Goal: Task Accomplishment & Management: Manage account settings

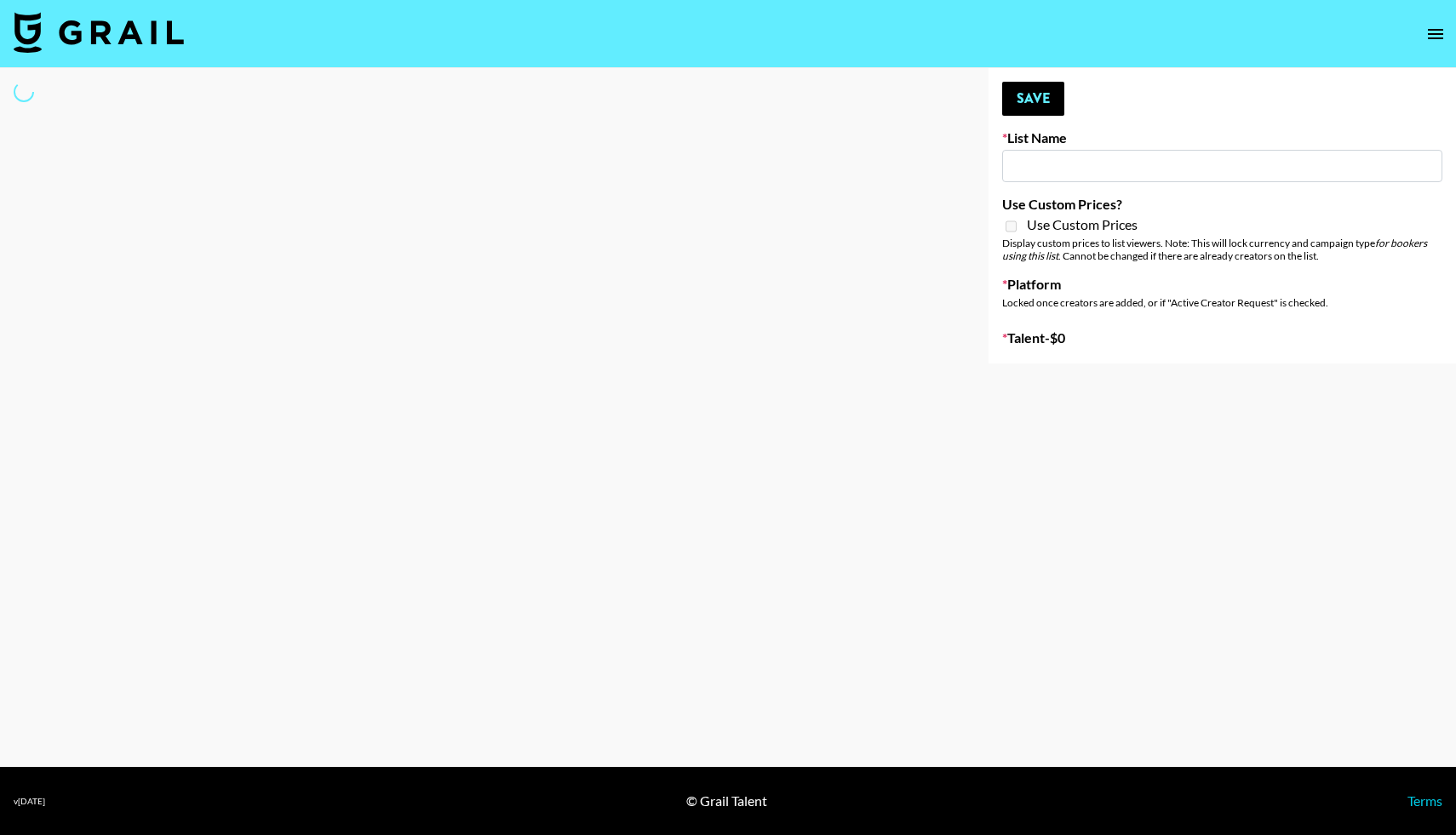
type input "[PERSON_NAME]"
select select "Song"
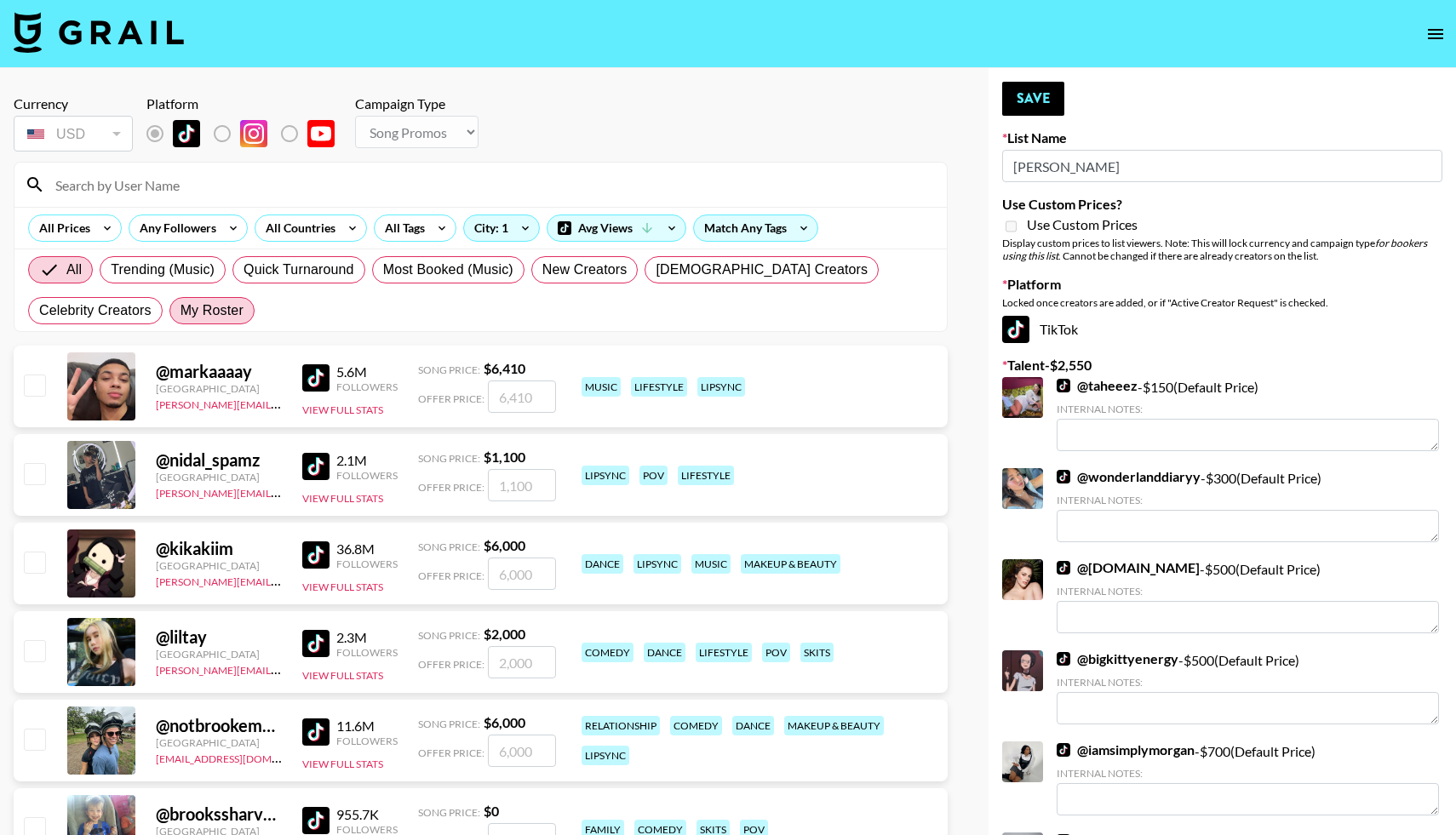
click at [180, 316] on span "My Roster" at bounding box center [211, 311] width 63 height 21
click at [180, 311] on input "My Roster" at bounding box center [180, 311] width 0 height 0
radio input "true"
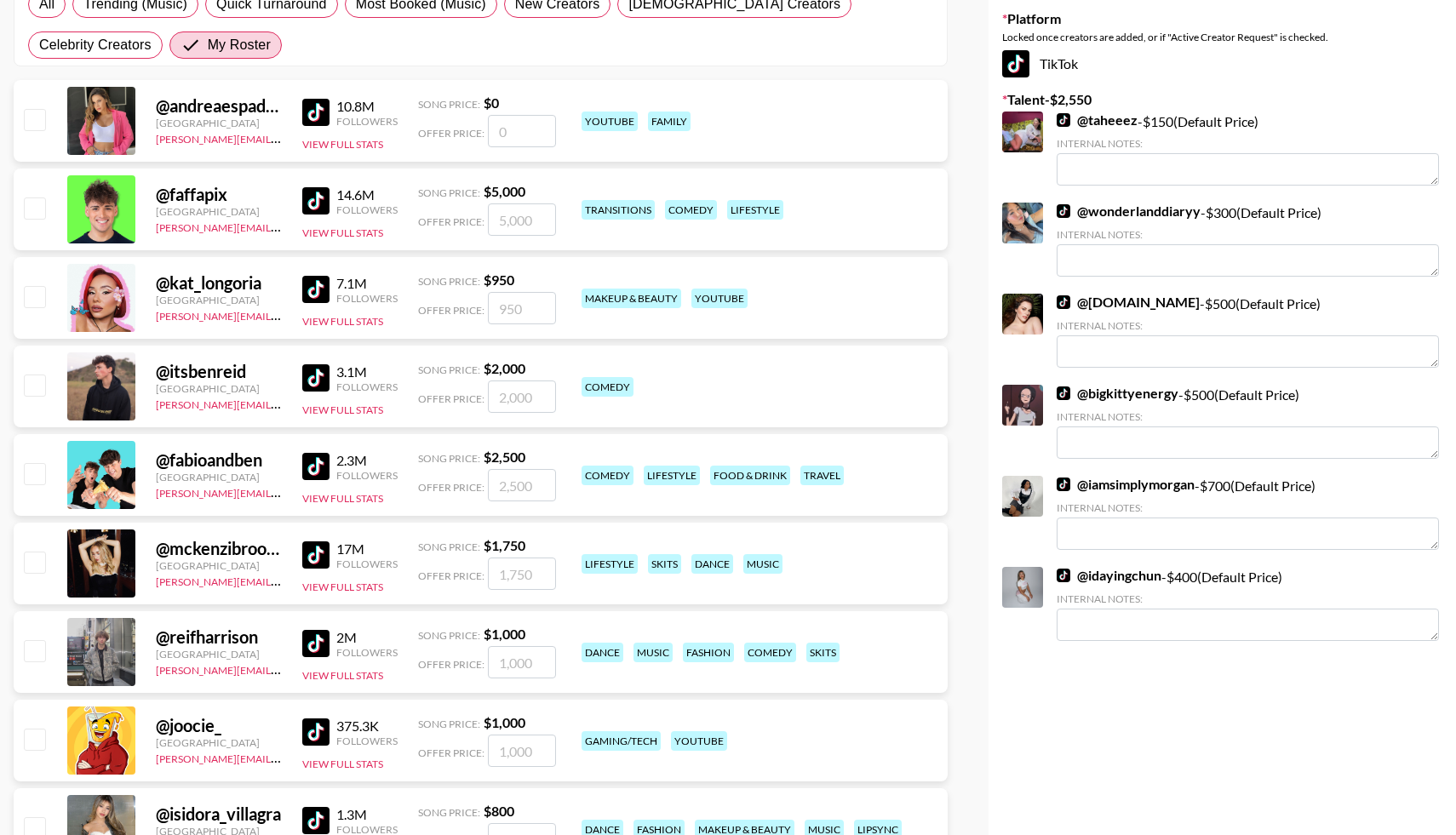
scroll to position [267, 0]
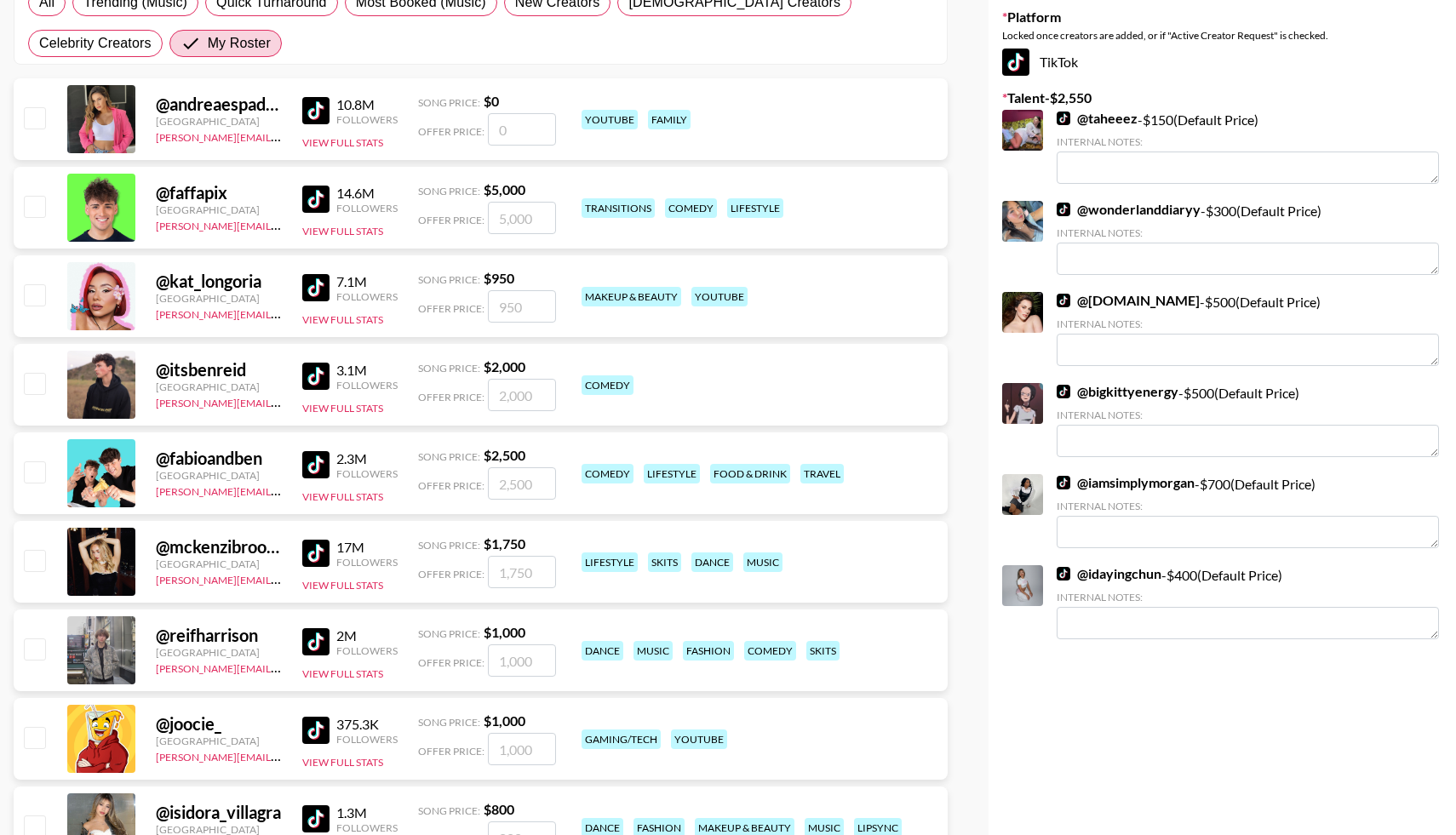
click at [34, 382] on input "checkbox" at bounding box center [34, 384] width 21 height 21
checkbox input "true"
type input "2000"
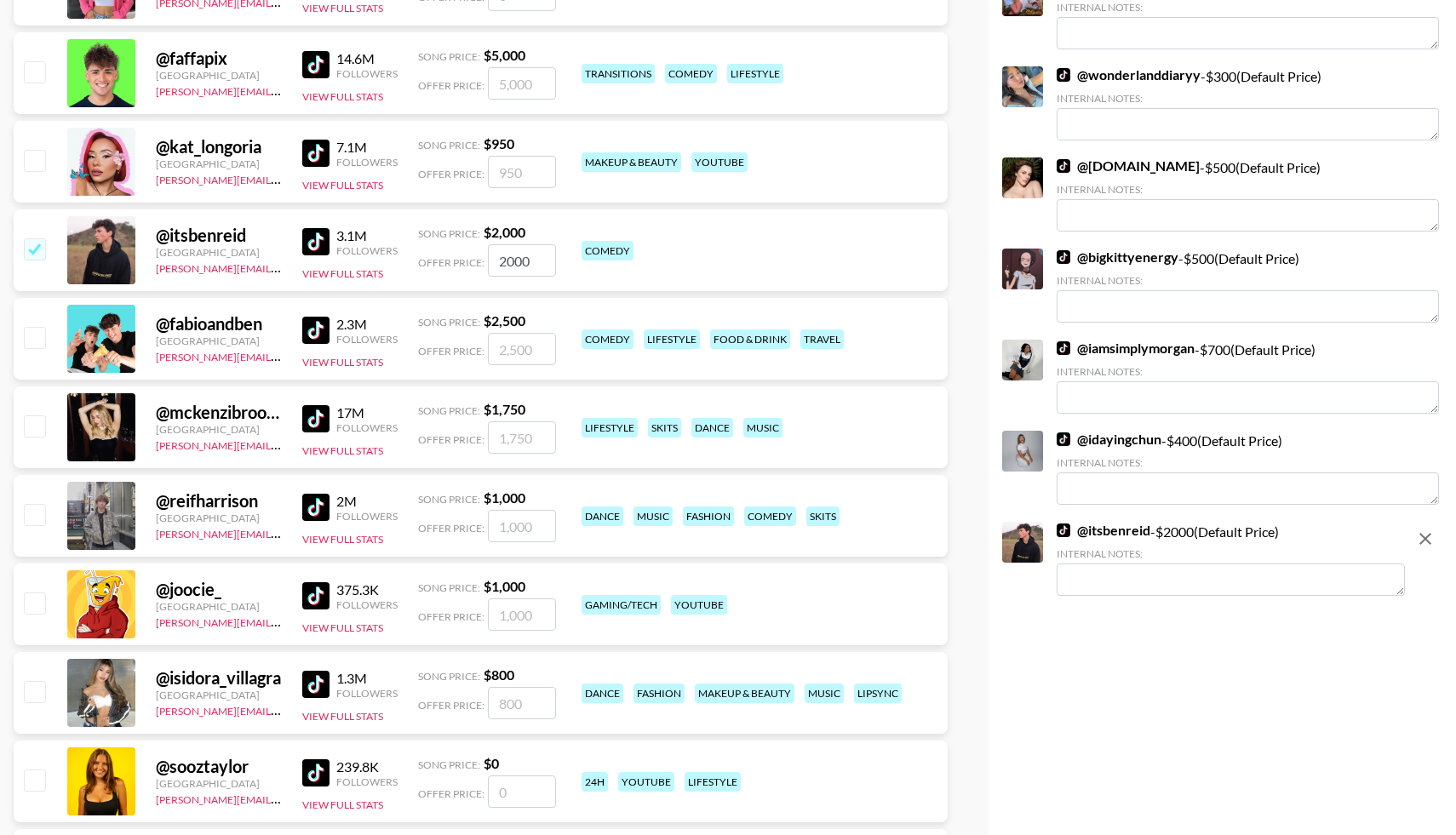
scroll to position [403, 0]
click at [38, 424] on input "checkbox" at bounding box center [34, 426] width 21 height 21
checkbox input "true"
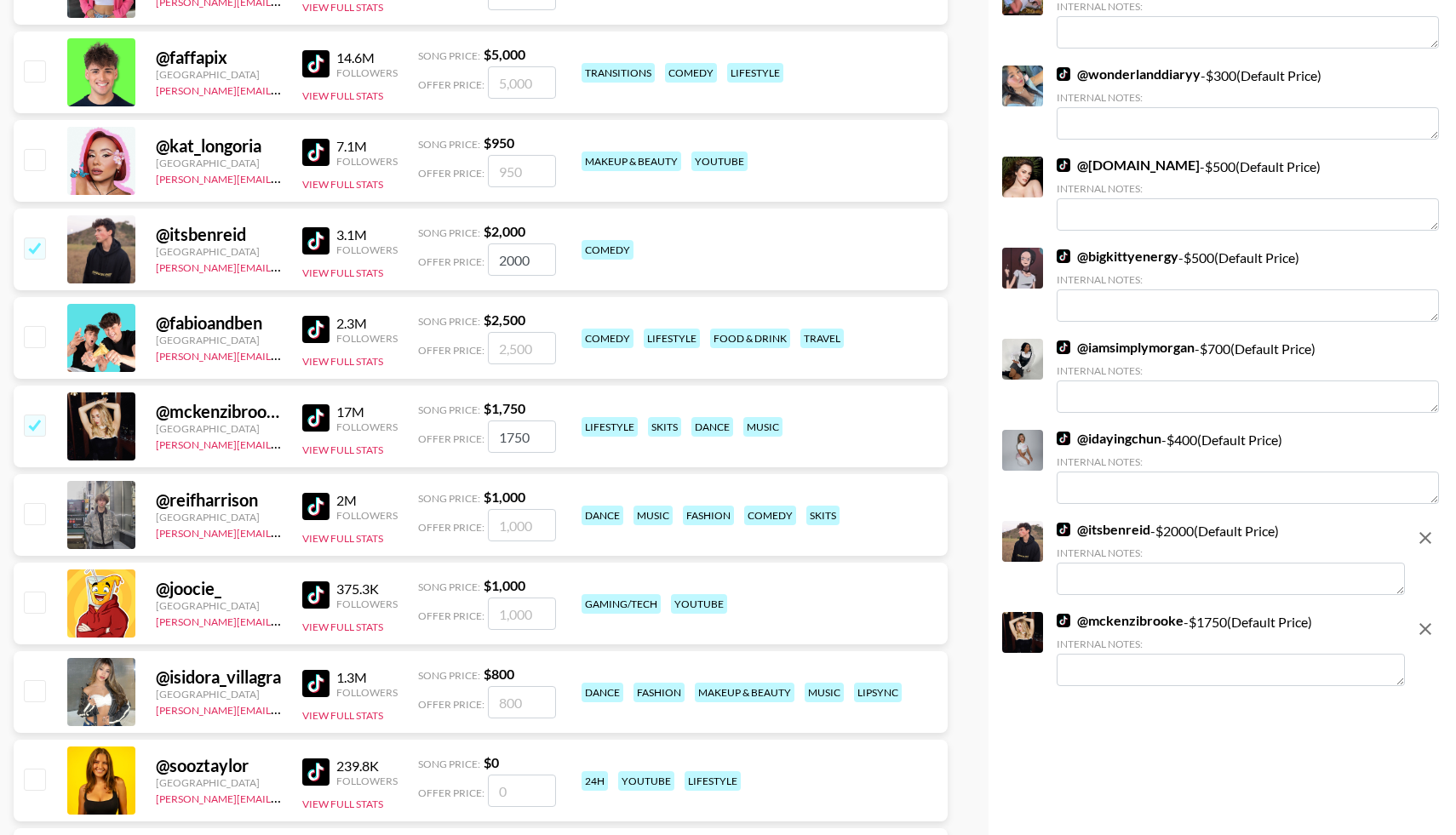
type input "1750"
click at [42, 507] on input "checkbox" at bounding box center [34, 514] width 21 height 21
checkbox input "true"
type input "1000"
click at [42, 697] on input "checkbox" at bounding box center [34, 691] width 21 height 21
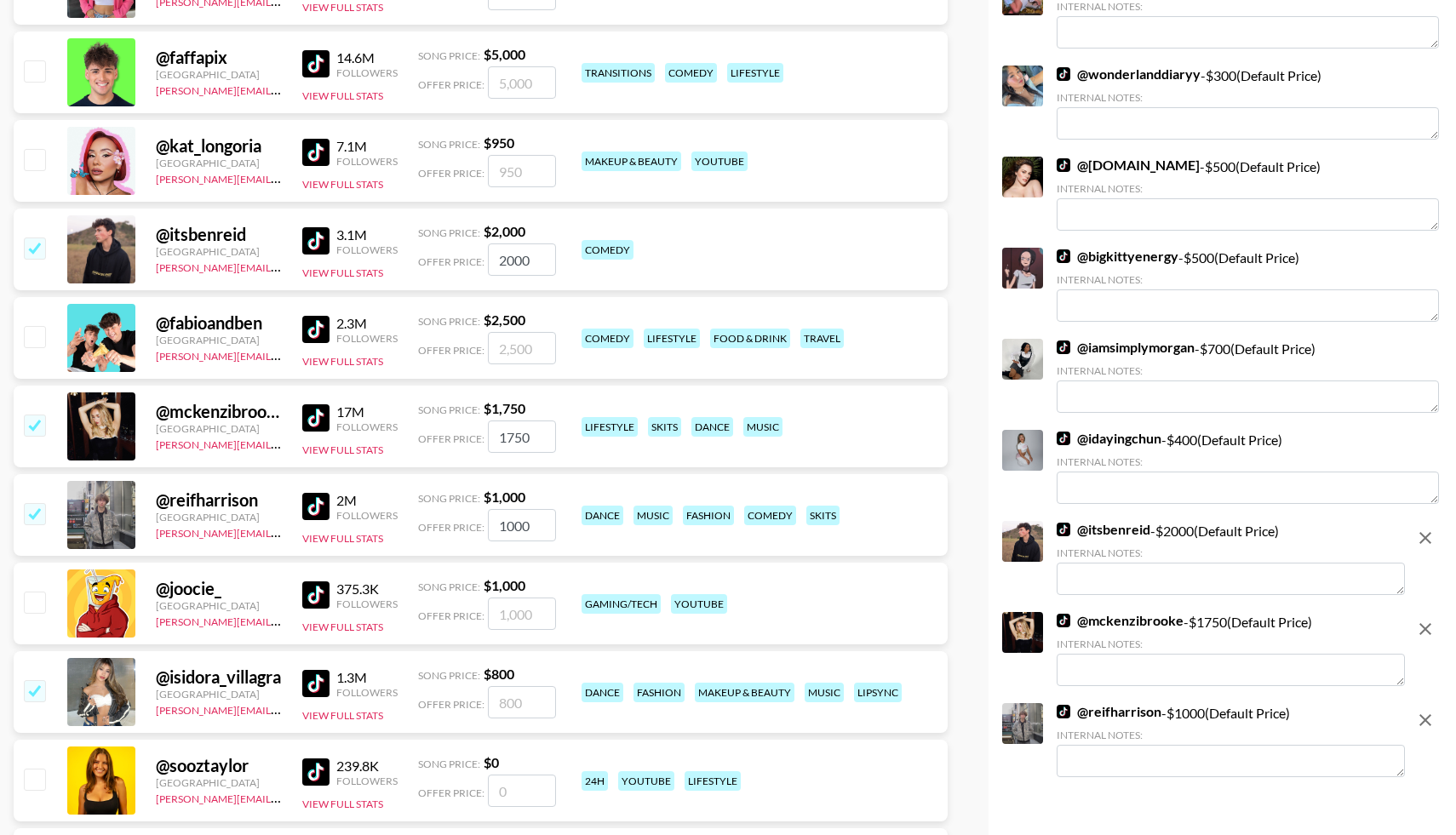
checkbox input "true"
type input "800"
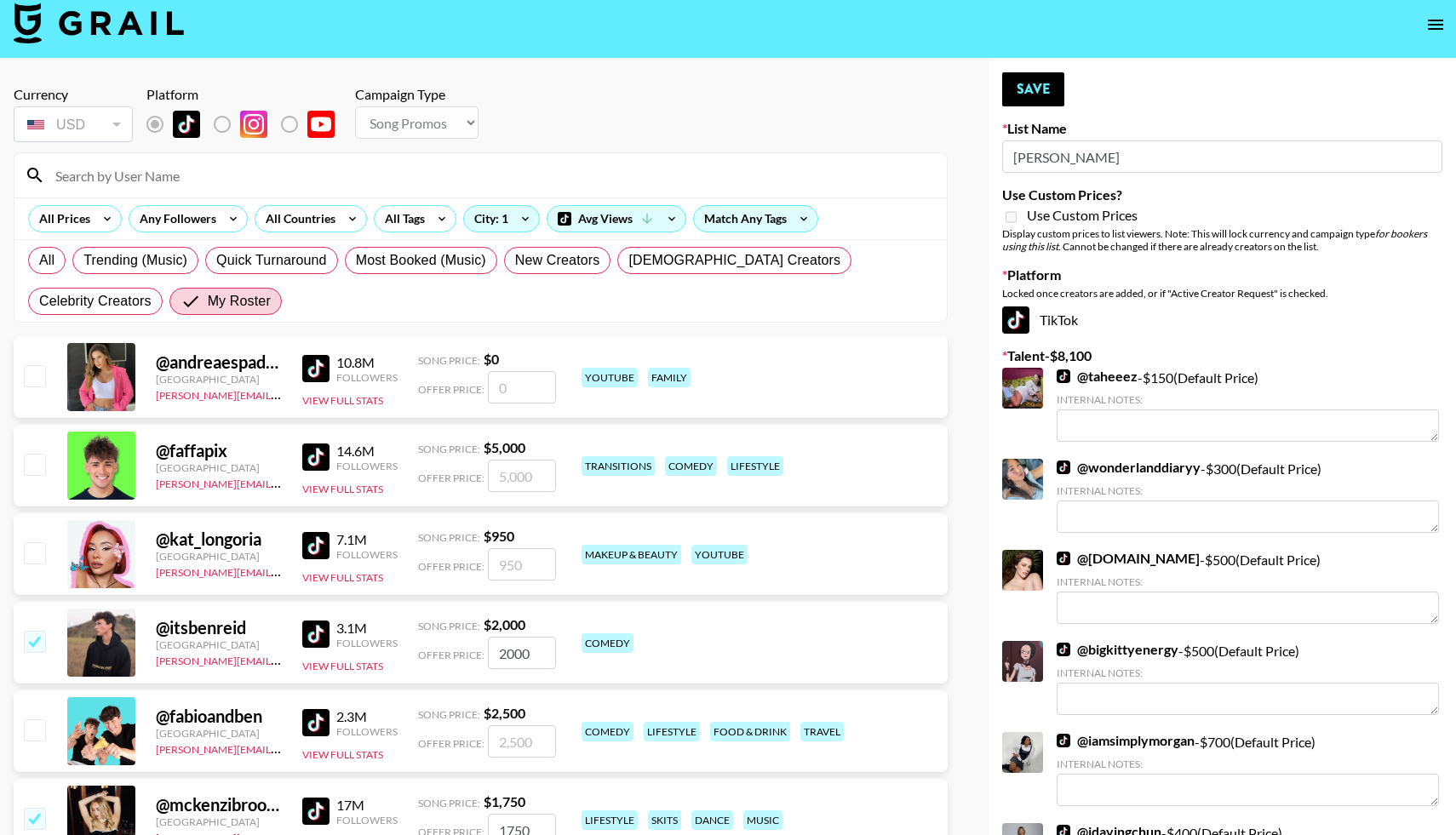
scroll to position [0, 0]
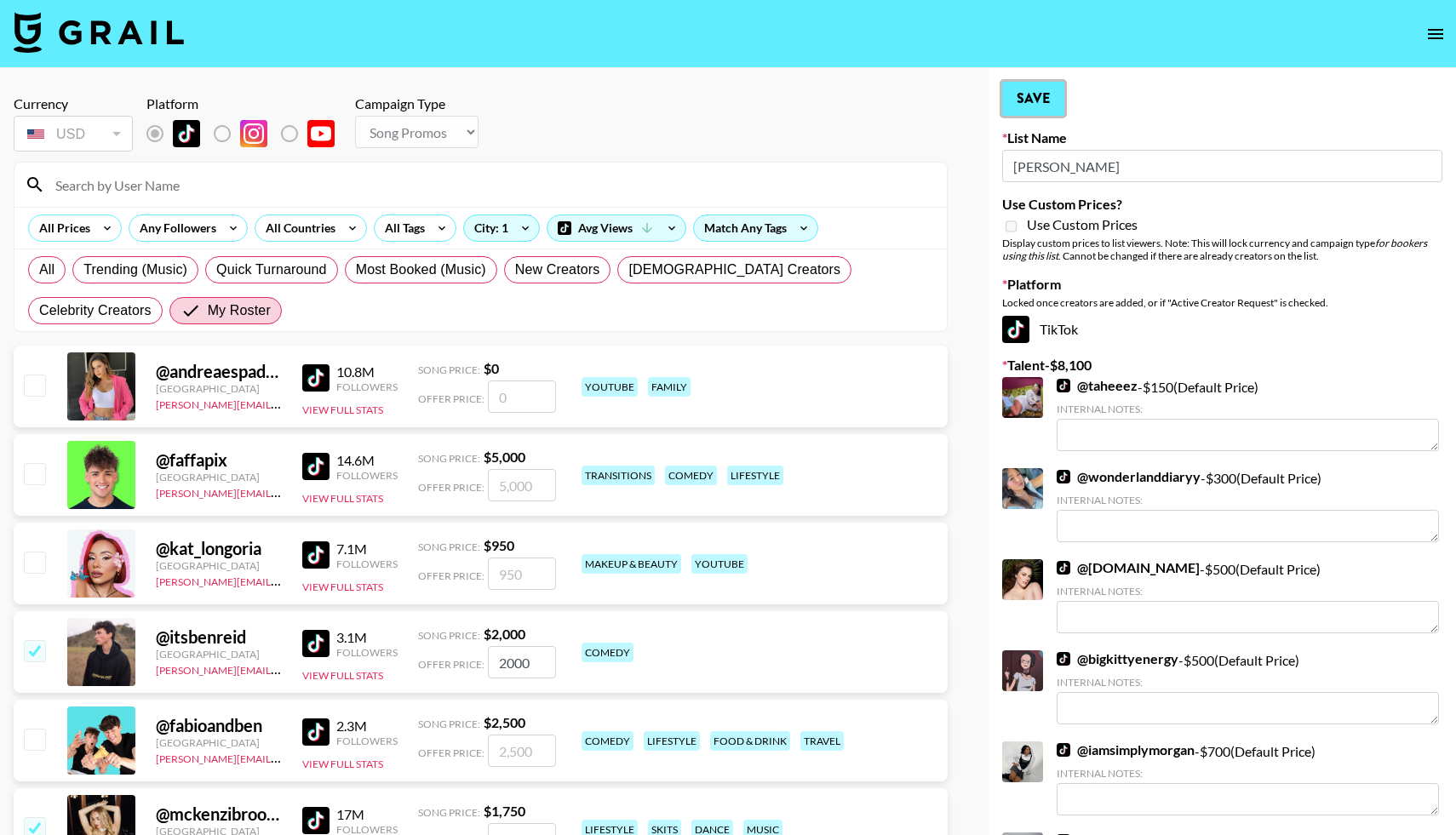
click at [1028, 90] on button "Save" at bounding box center [1034, 99] width 63 height 34
radio input "true"
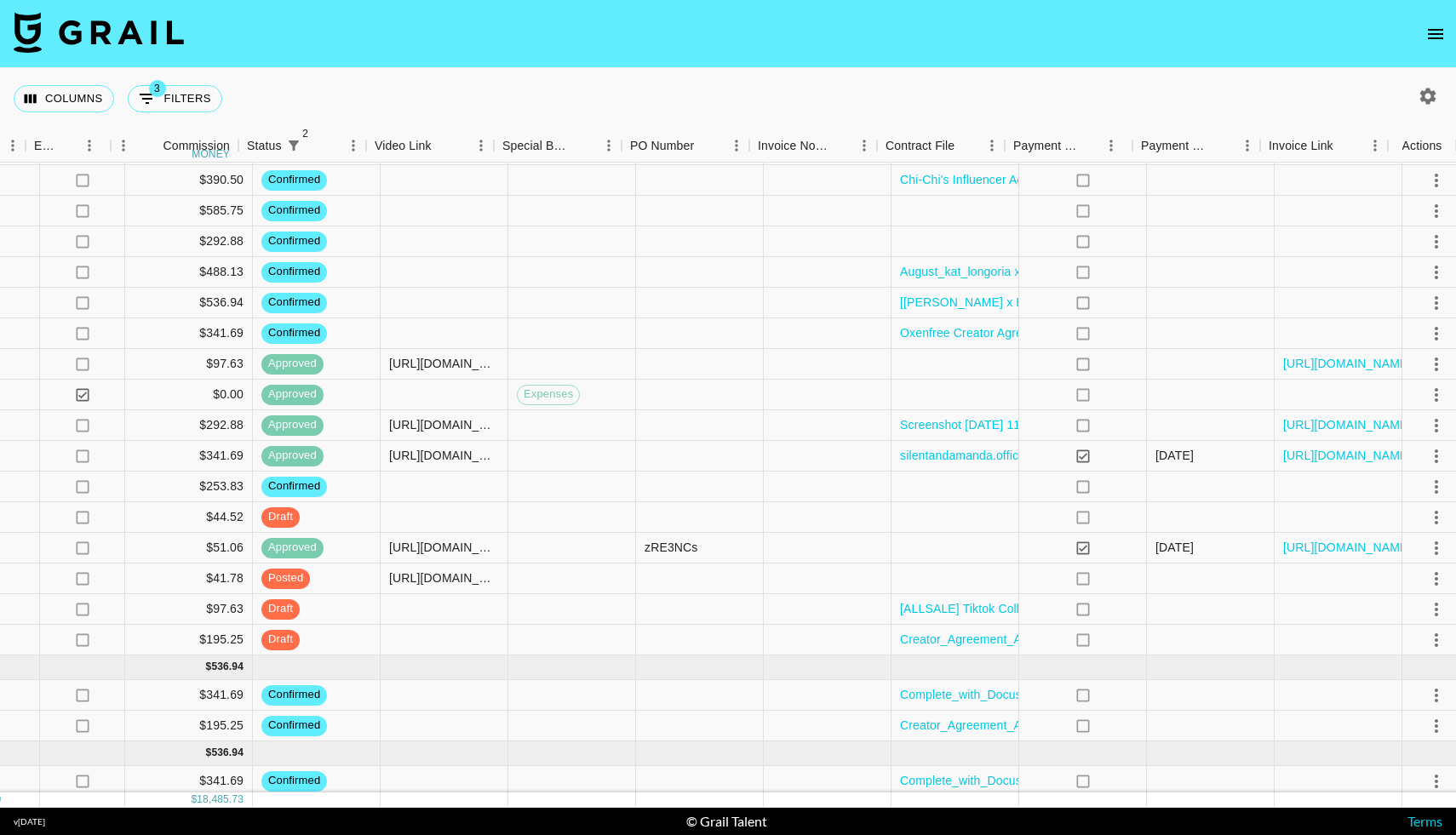
scroll to position [2365, 1350]
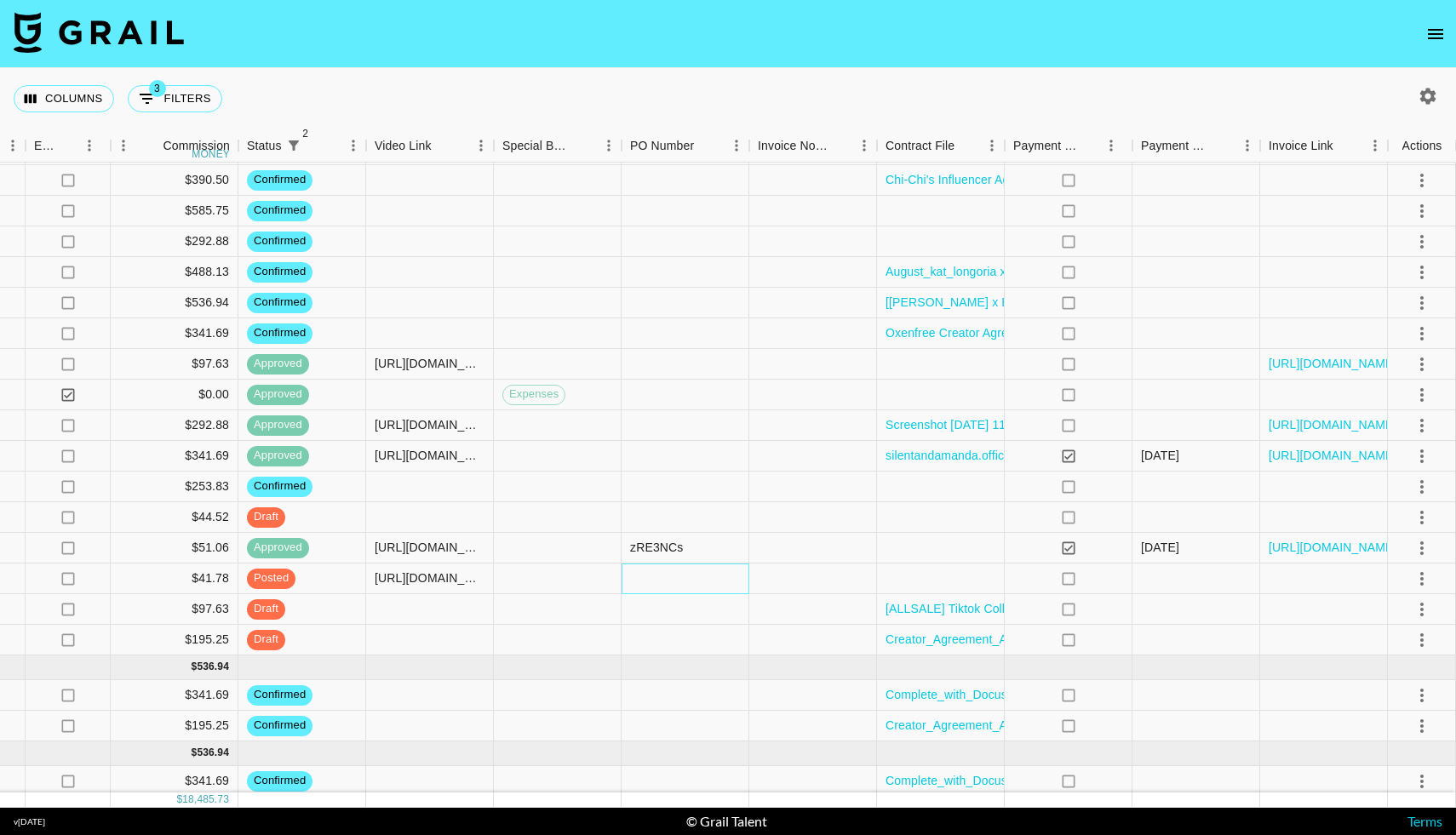
click at [655, 578] on div at bounding box center [685, 579] width 128 height 30
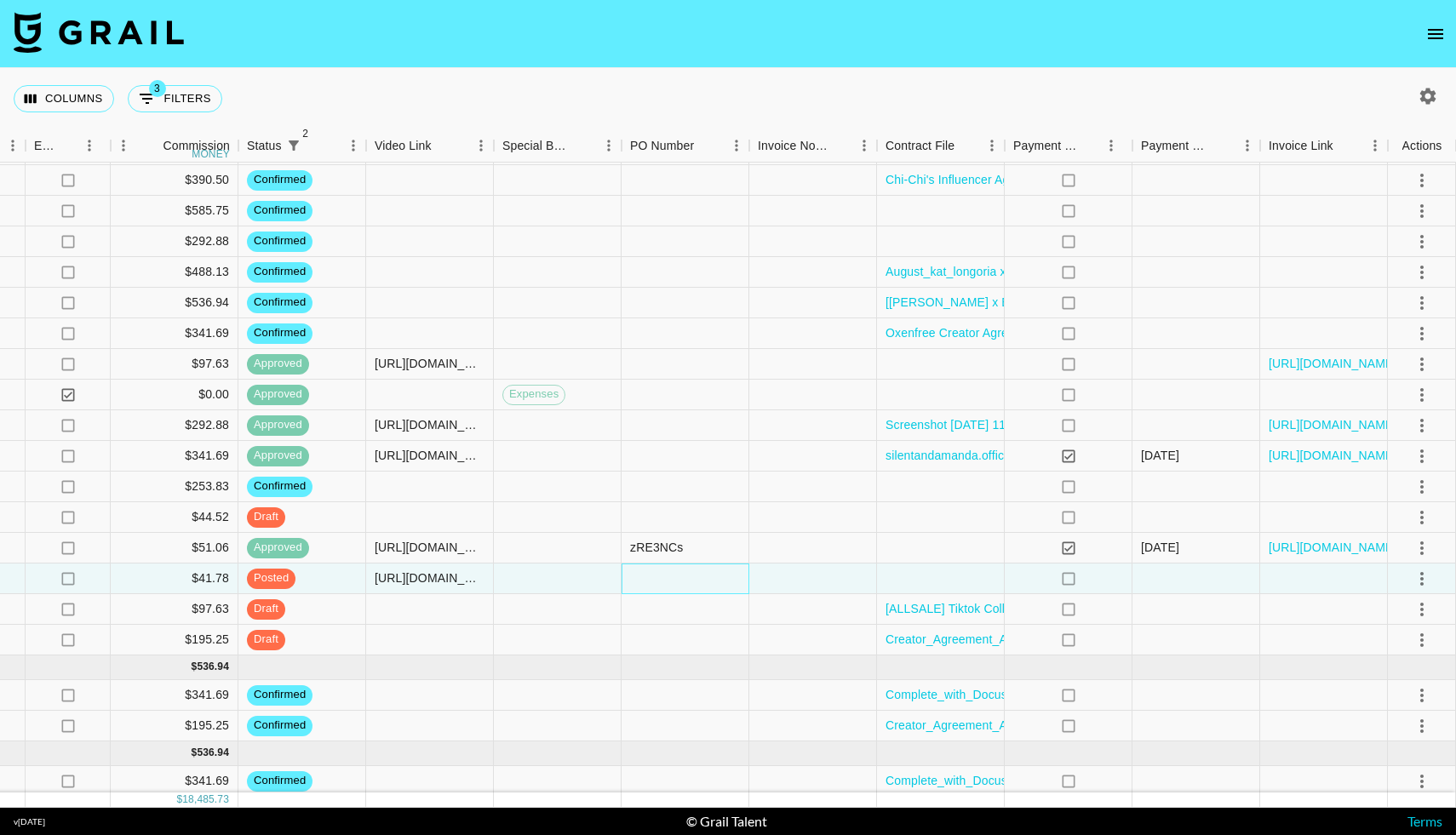
scroll to position [2400, 1350]
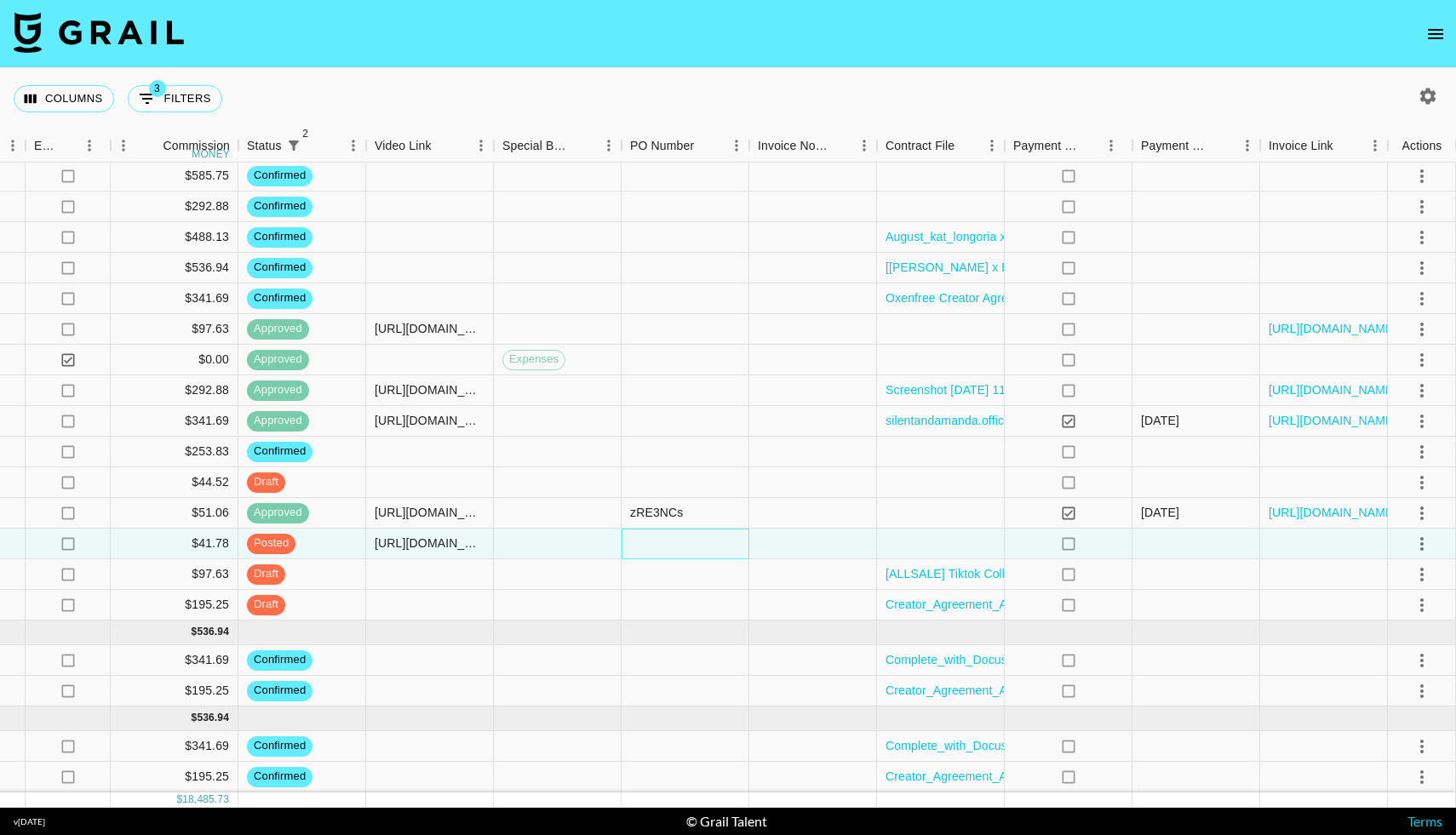
click at [651, 549] on div at bounding box center [685, 544] width 128 height 30
type input "KiLzIQo"
click at [774, 550] on div at bounding box center [813, 544] width 128 height 30
click at [1423, 543] on icon "select merge strategy" at bounding box center [1423, 544] width 4 height 13
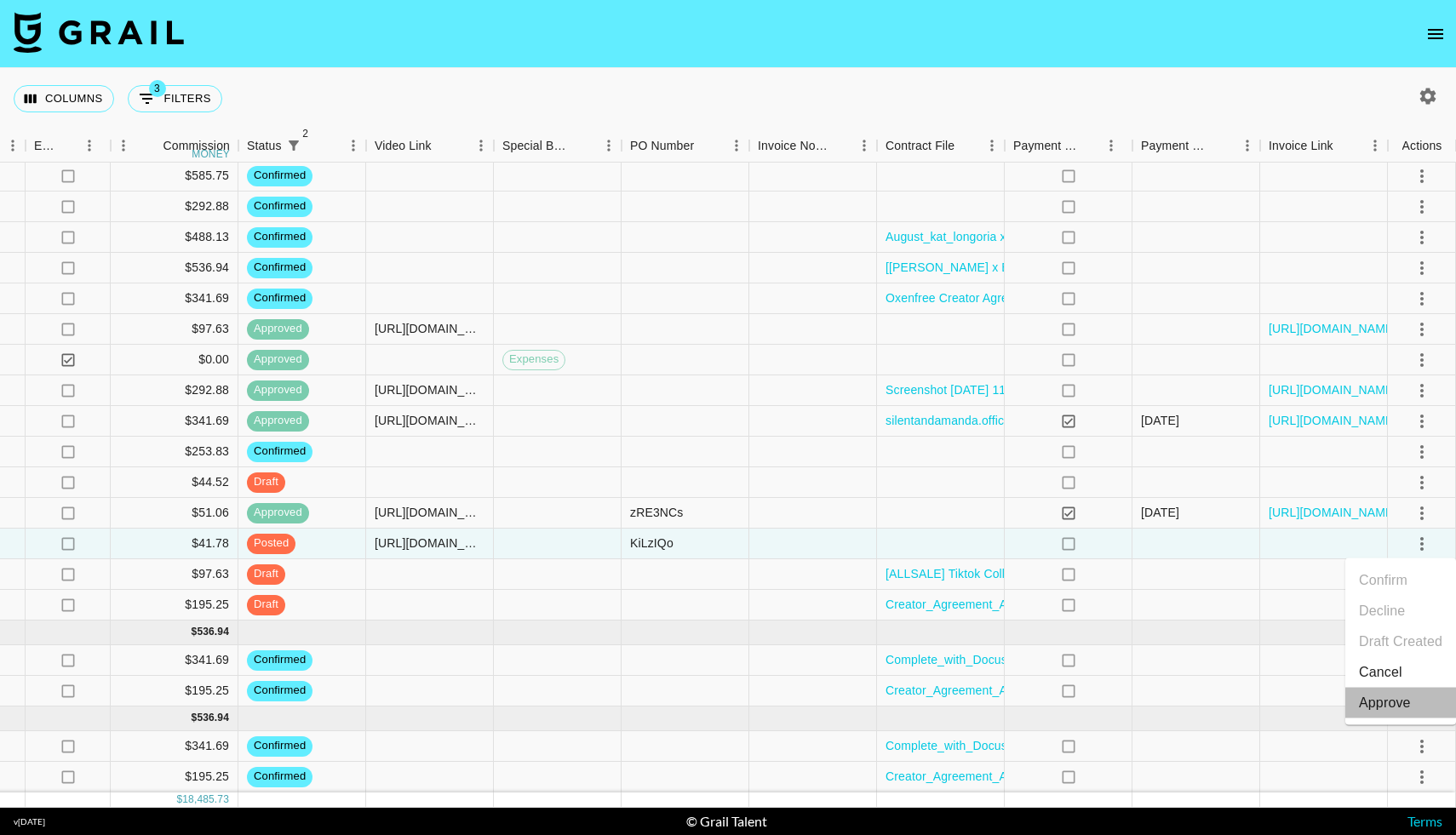
click at [1375, 706] on div "Approve" at bounding box center [1385, 703] width 52 height 21
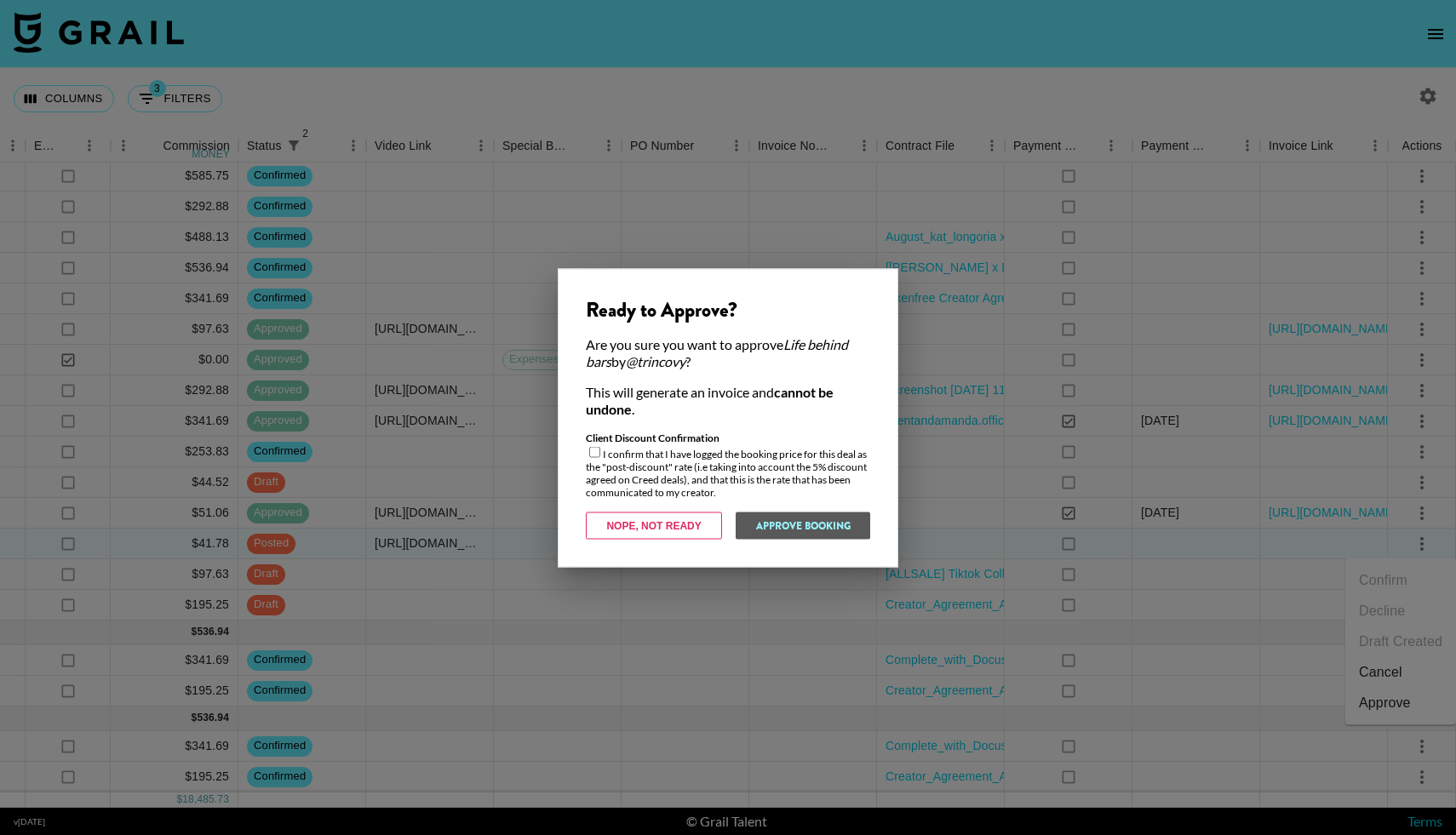
click at [595, 448] on input "checkbox" at bounding box center [595, 452] width 11 height 11
checkbox input "true"
click at [775, 520] on button "Approve Booking" at bounding box center [802, 525] width 136 height 27
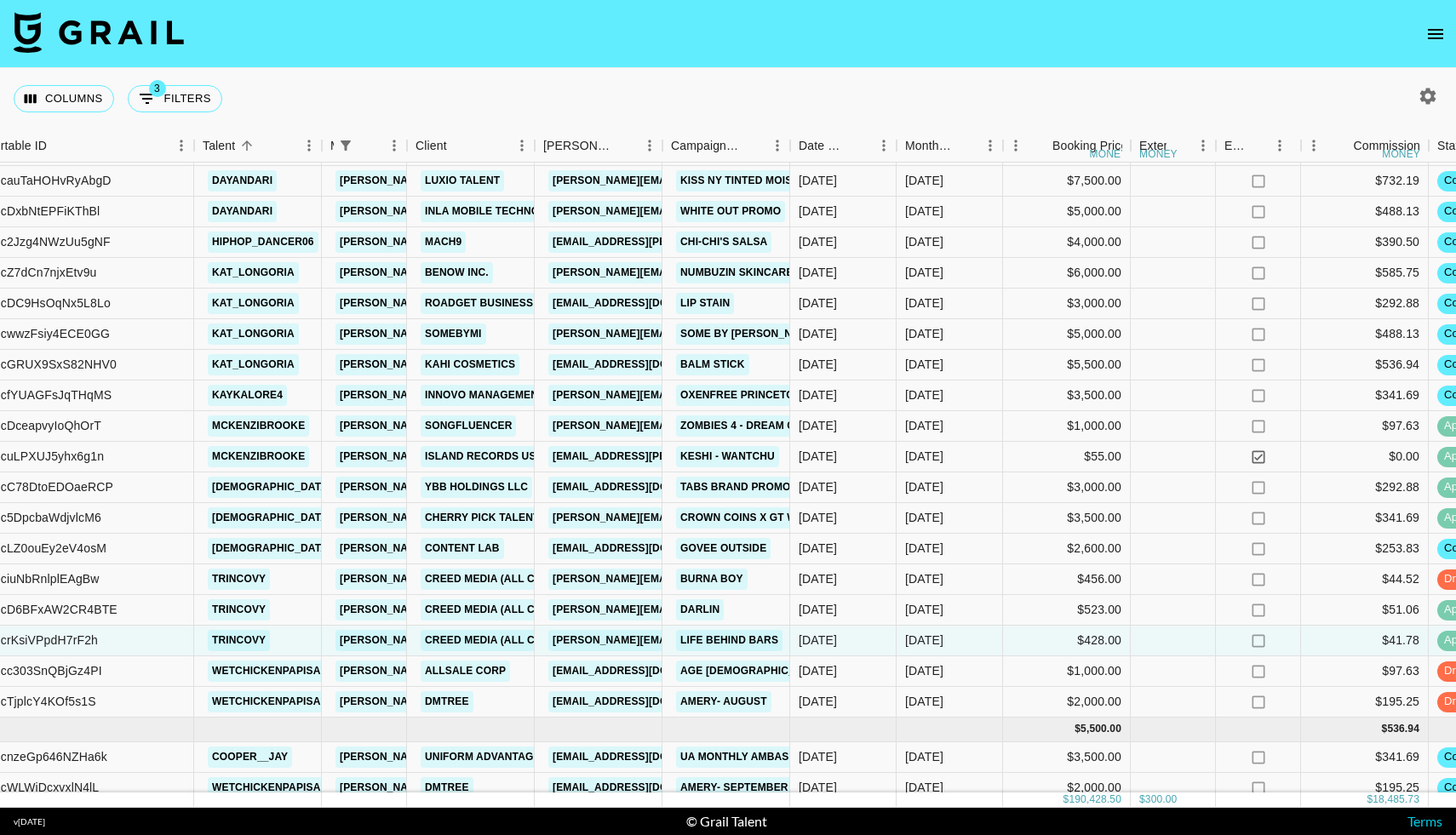
scroll to position [2296, 159]
